Goal: Find contact information: Find contact information

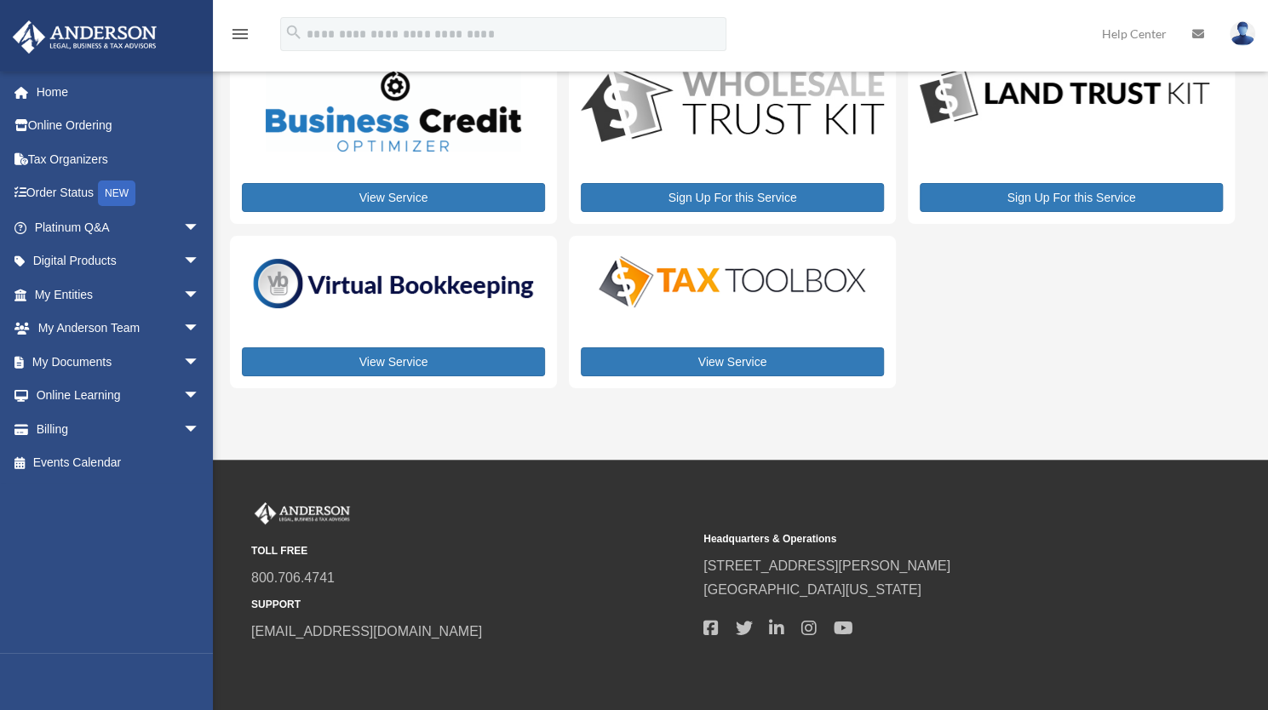
scroll to position [88, 0]
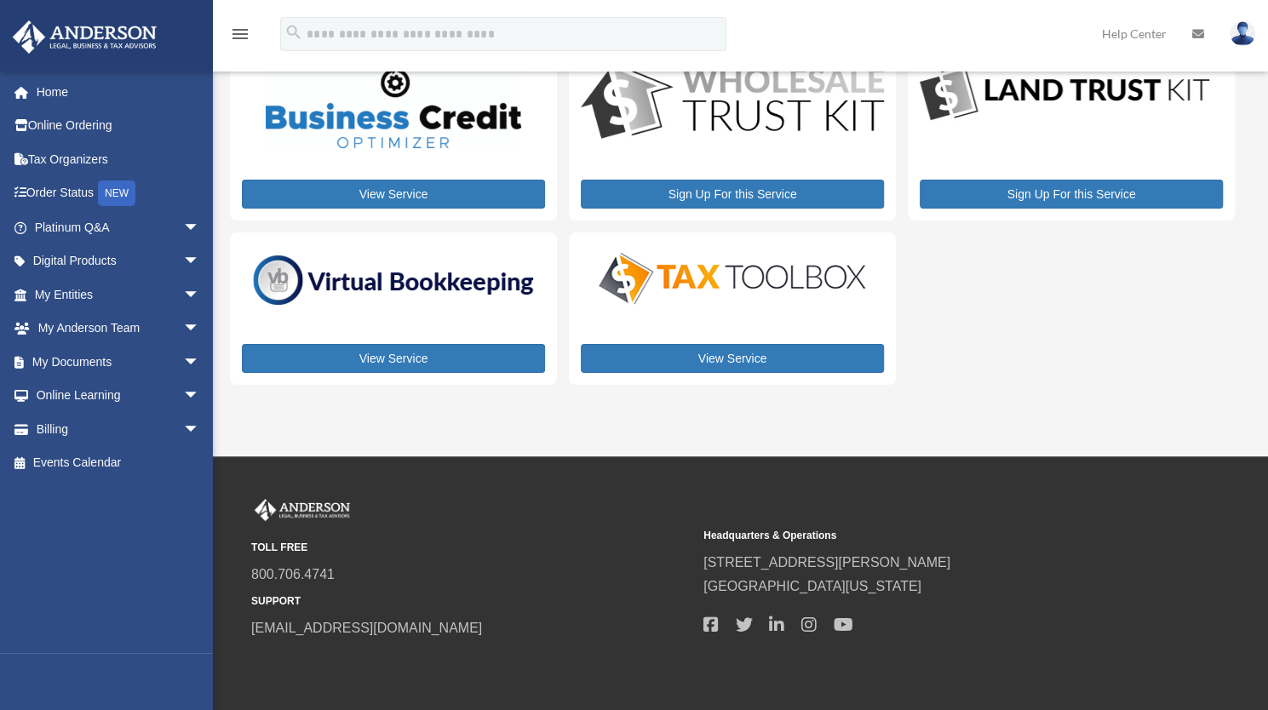
click at [933, 485] on div "TOLL FREE 800.706.4741 SUPPORT info@andersonadvisors.com Headquarters & Operati…" at bounding box center [634, 584] width 1268 height 256
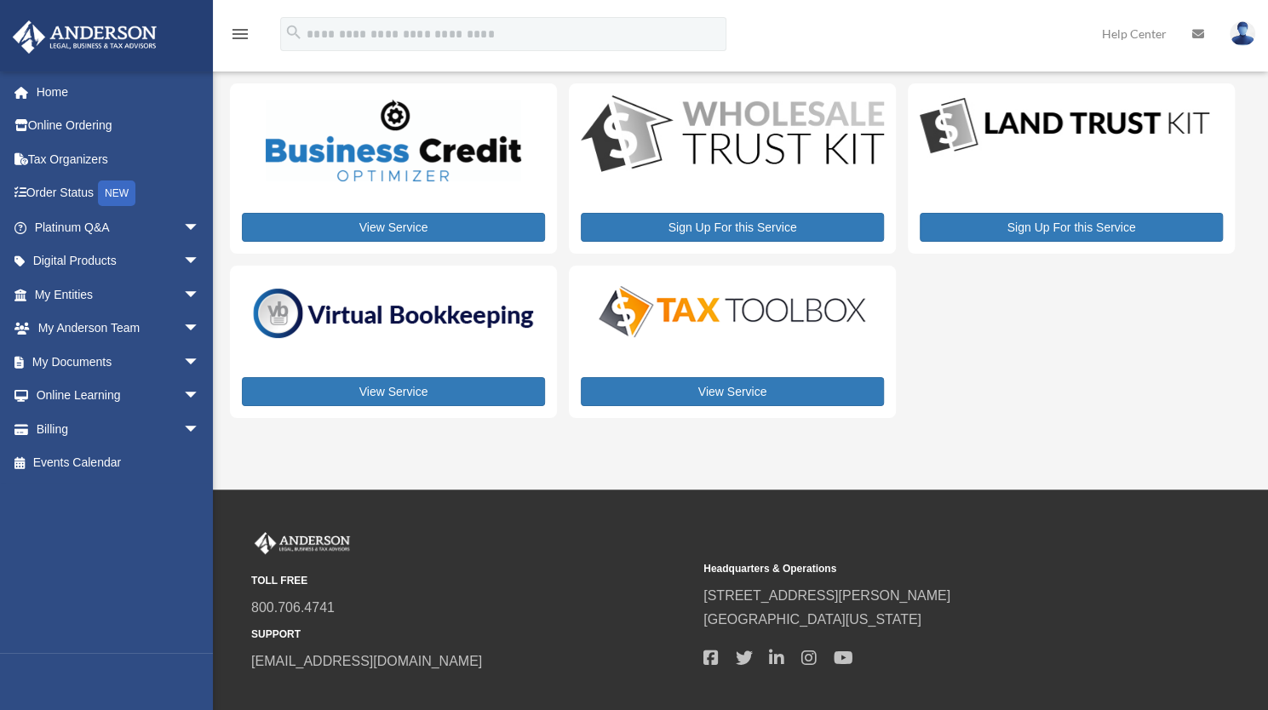
scroll to position [128, 0]
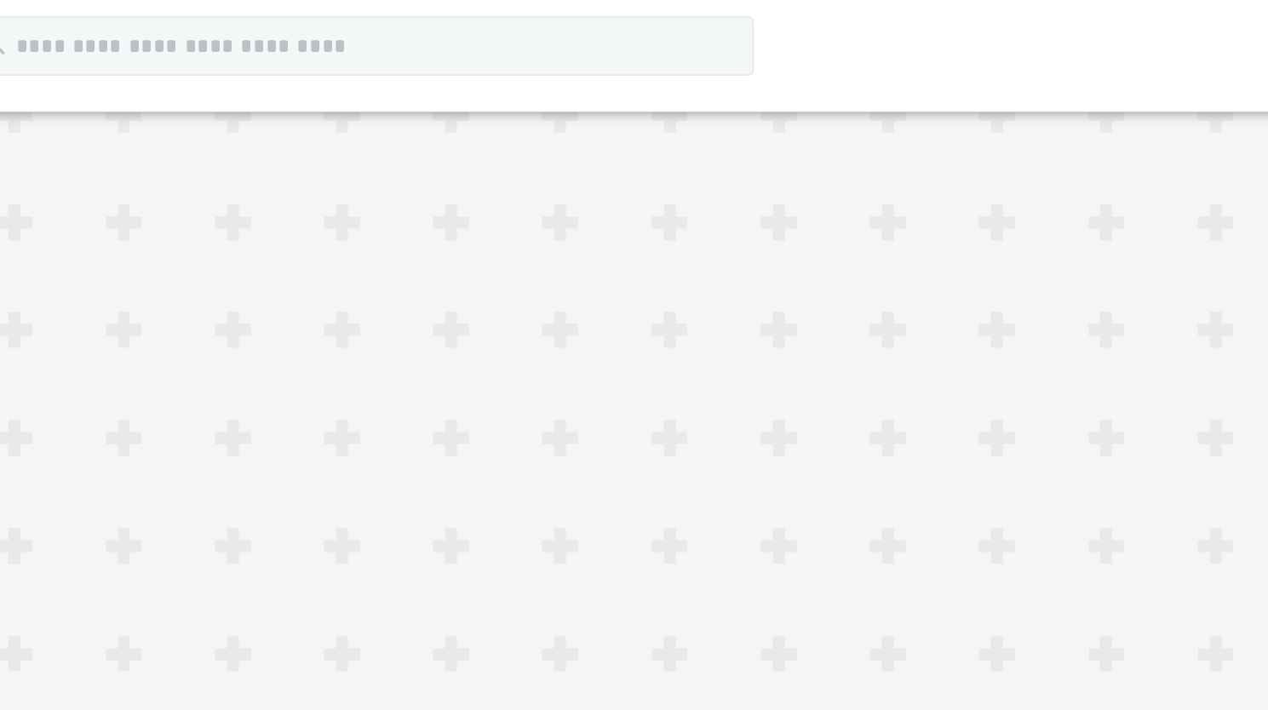
scroll to position [4106, 0]
